Goal: Information Seeking & Learning: Find specific fact

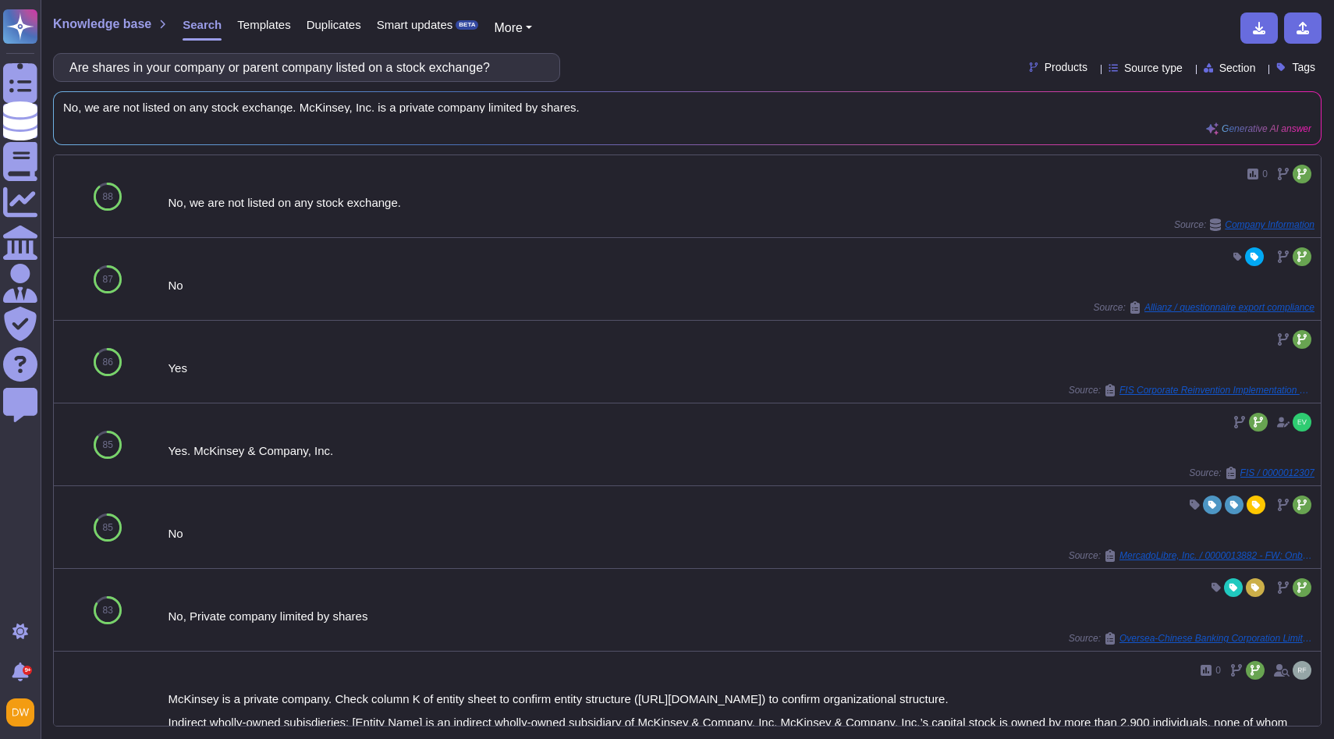
click at [446, 42] on div "Smart updates BETA" at bounding box center [420, 27] width 118 height 31
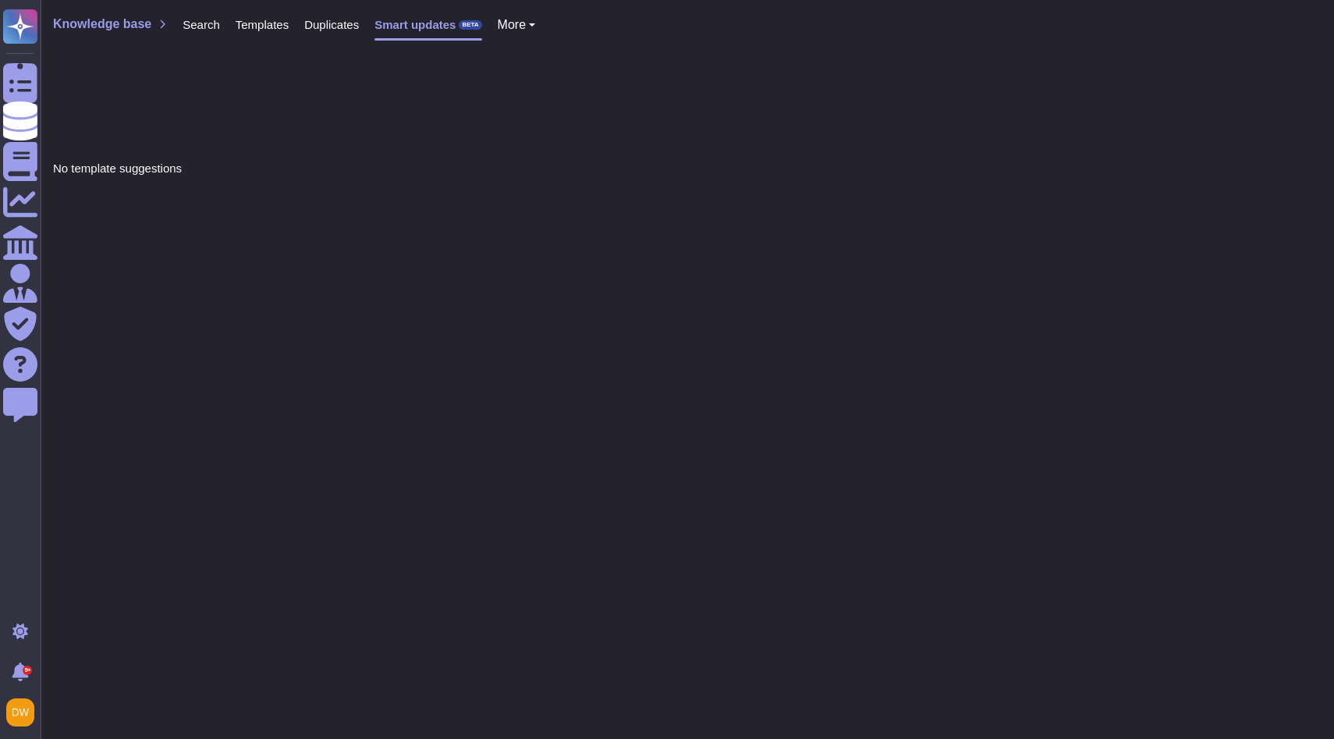
click at [204, 20] on span "Search" at bounding box center [201, 25] width 37 height 12
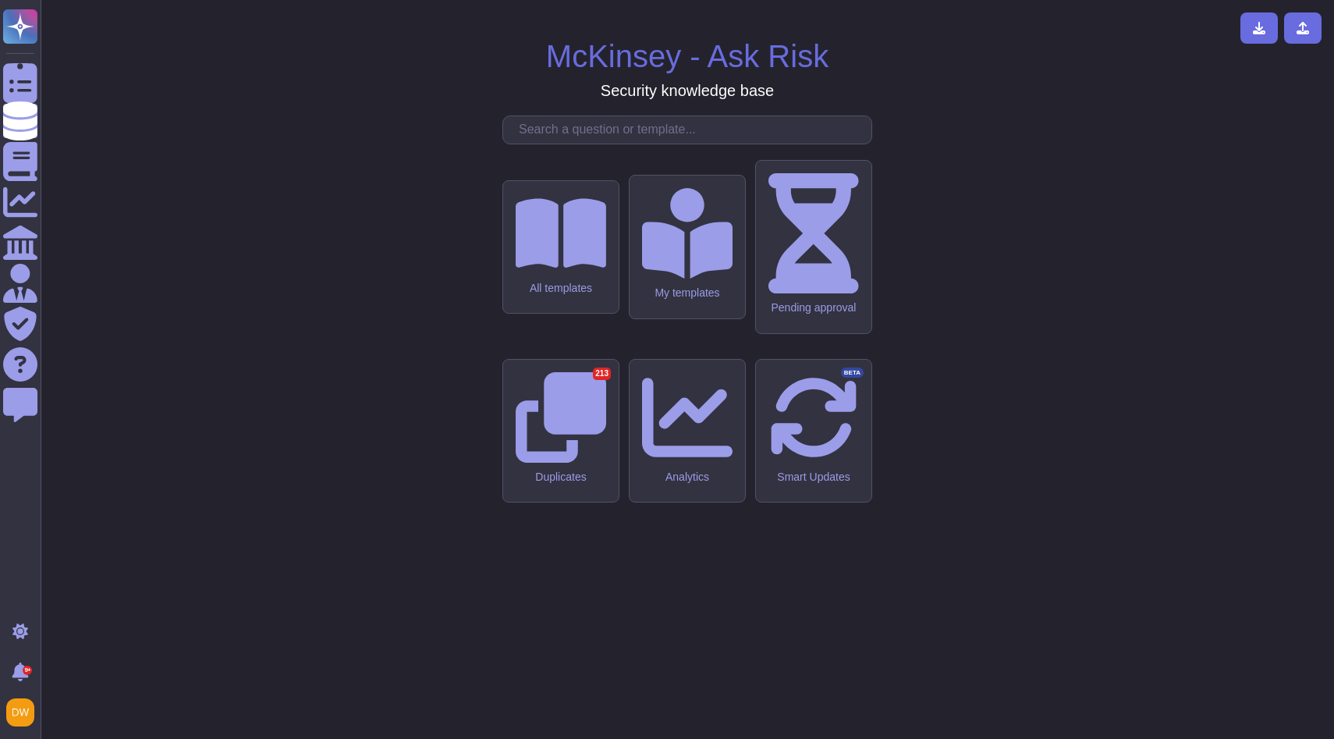
click at [570, 248] on div "McKinsey - Ask Risk Security knowledge base All templates My templates Pending …" at bounding box center [687, 369] width 1269 height 714
click at [565, 144] on input "text" at bounding box center [691, 129] width 360 height 27
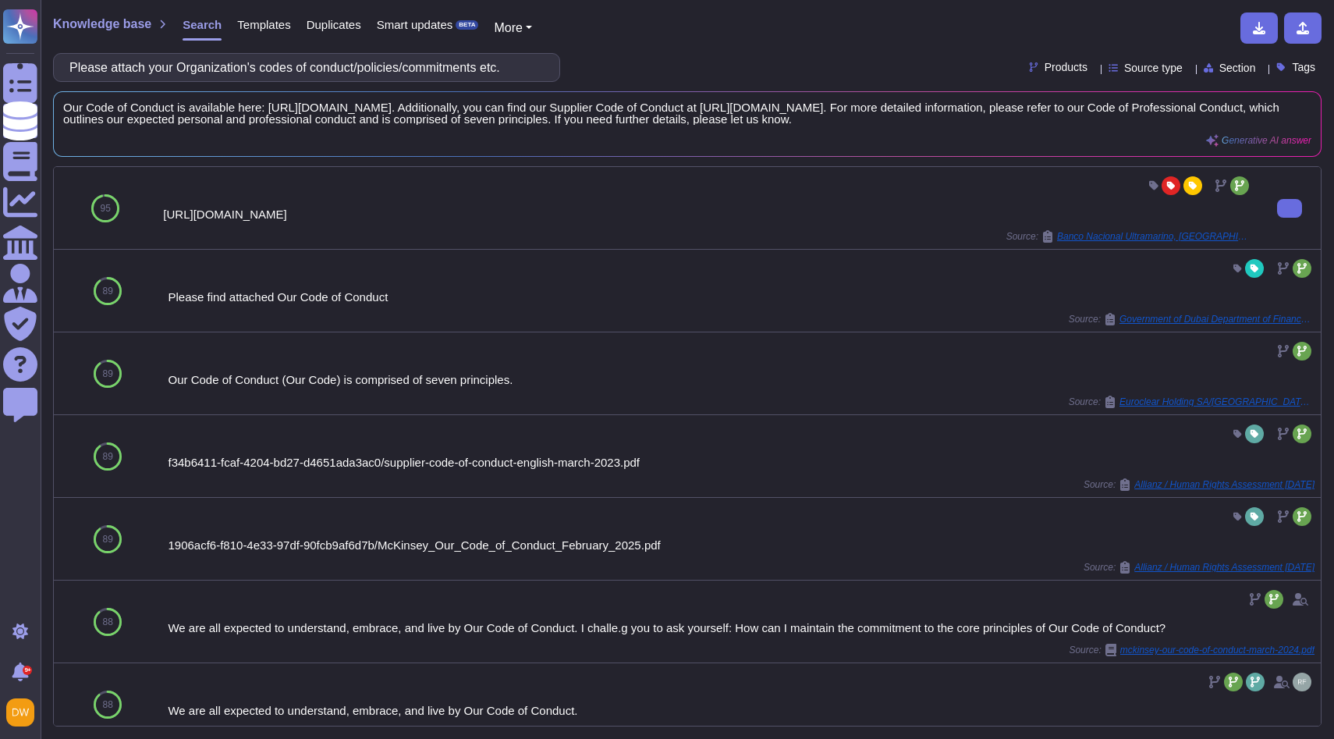
drag, startPoint x: 595, startPoint y: 225, endPoint x: 163, endPoint y: 226, distance: 432.3
click at [163, 220] on div "[URL][DOMAIN_NAME]" at bounding box center [707, 214] width 1089 height 12
copy div "[URL][DOMAIN_NAME]"
